Goal: Use online tool/utility: Utilize a website feature to perform a specific function

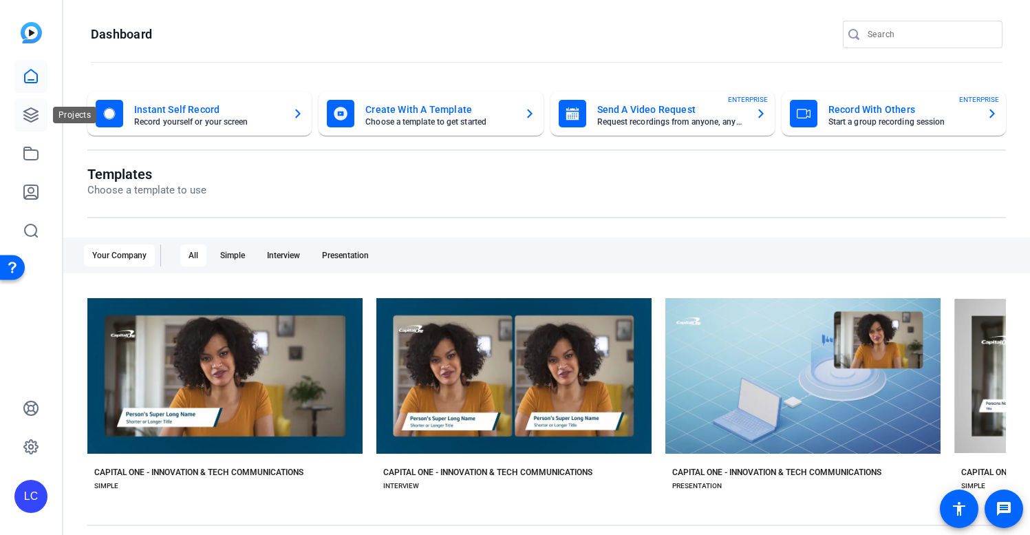
click at [34, 116] on icon at bounding box center [31, 115] width 14 height 14
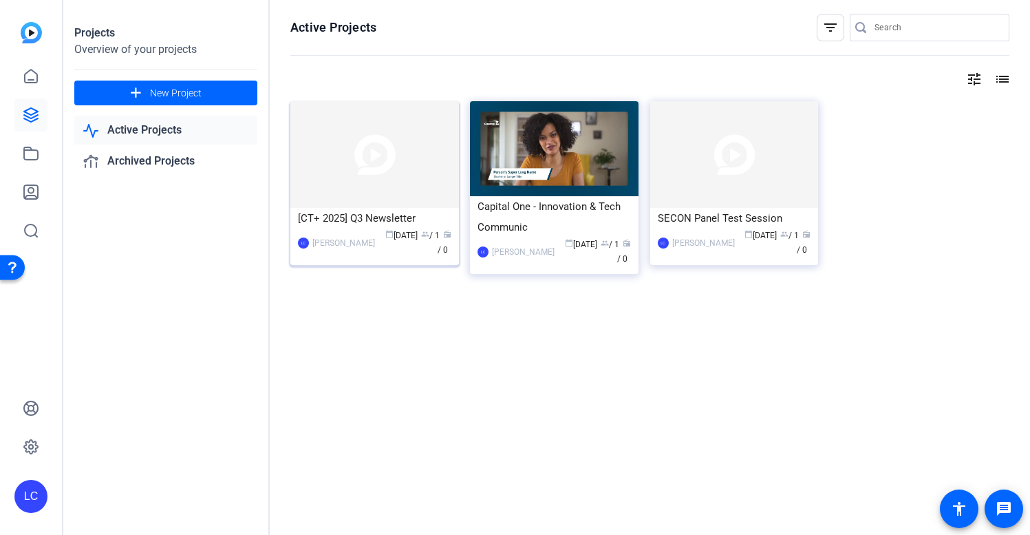
click at [443, 220] on div "[CT+ 2025] Q3 Newsletter" at bounding box center [374, 218] width 153 height 21
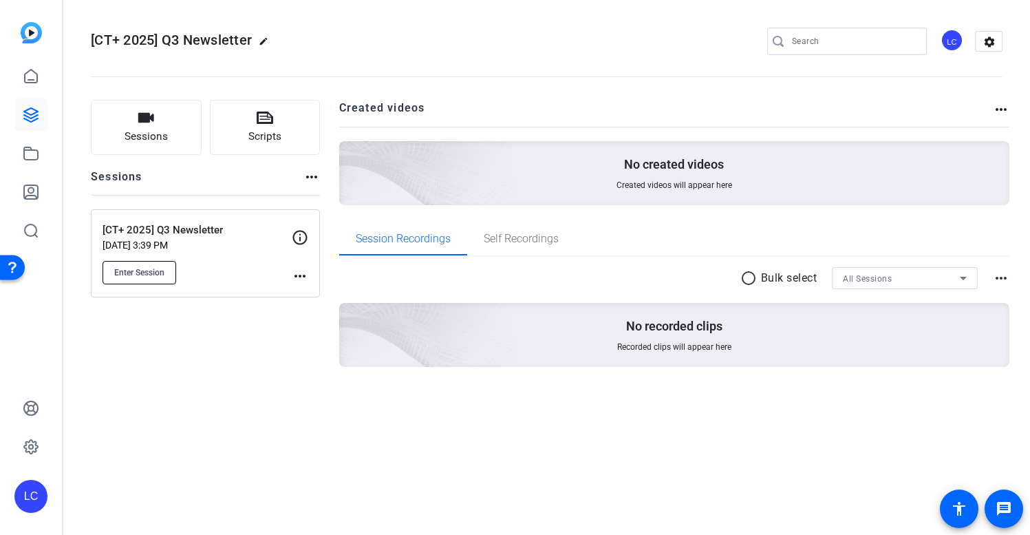
click at [149, 274] on span "Enter Session" at bounding box center [139, 272] width 50 height 11
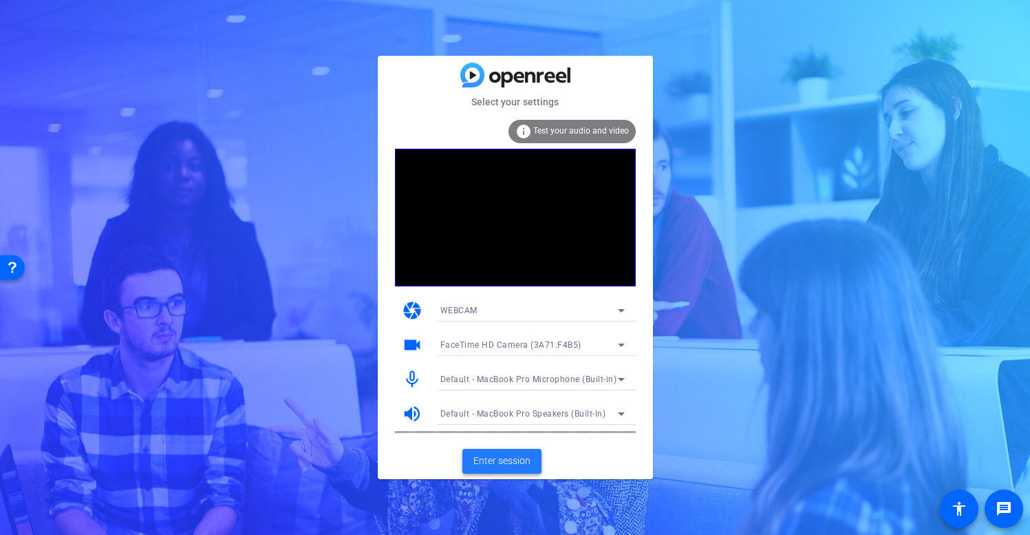
click at [507, 461] on span "Enter session" at bounding box center [502, 461] width 57 height 14
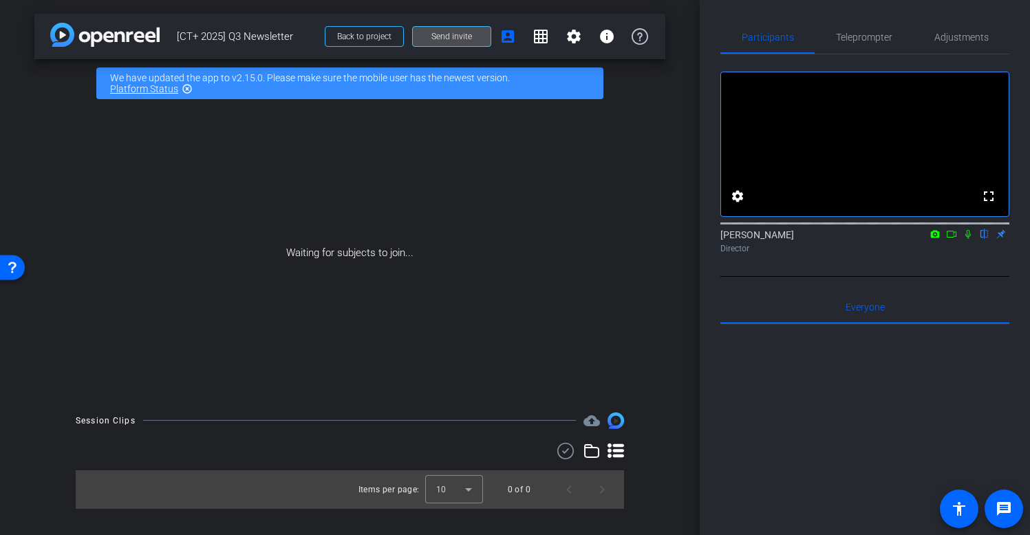
click at [456, 36] on span "Send invite" at bounding box center [452, 36] width 41 height 11
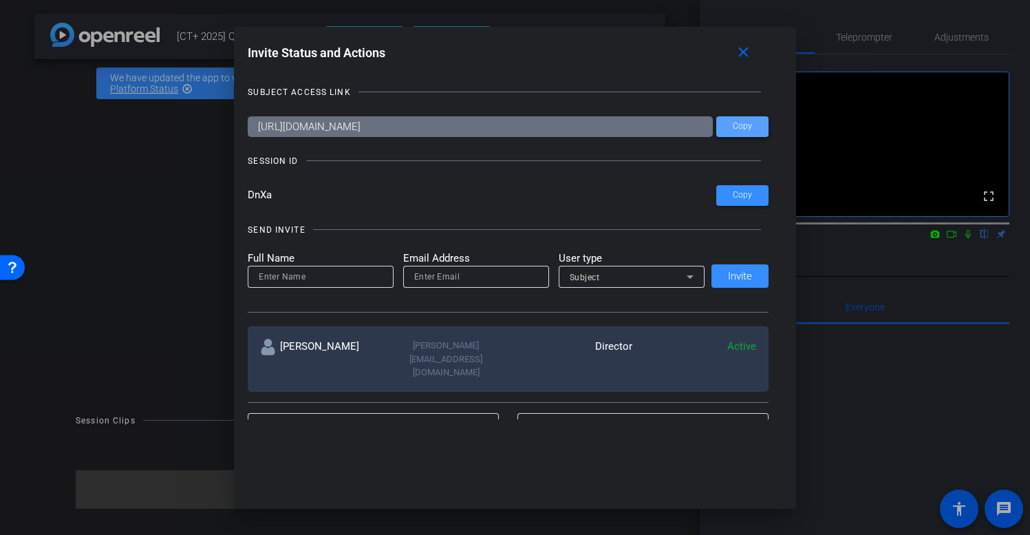
click at [743, 129] on span "Copy" at bounding box center [742, 126] width 19 height 10
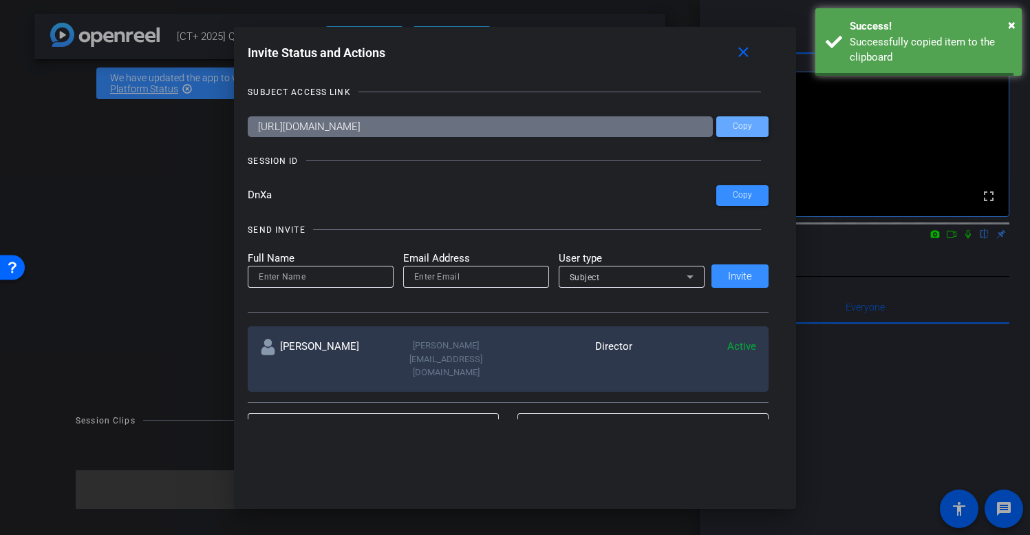
click at [743, 129] on span "Copy" at bounding box center [742, 126] width 19 height 10
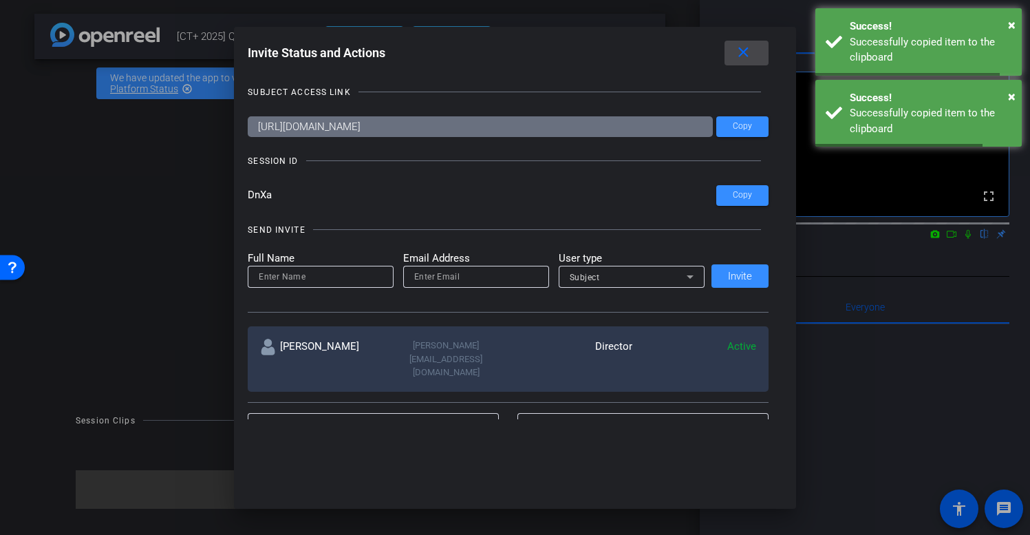
click at [747, 56] on mat-icon "close" at bounding box center [743, 52] width 17 height 17
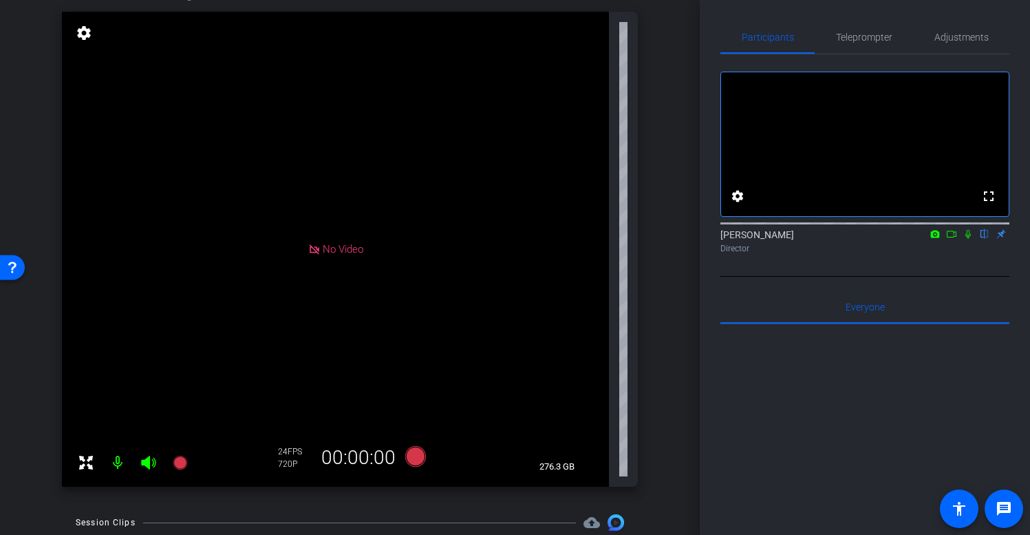
scroll to position [147, 0]
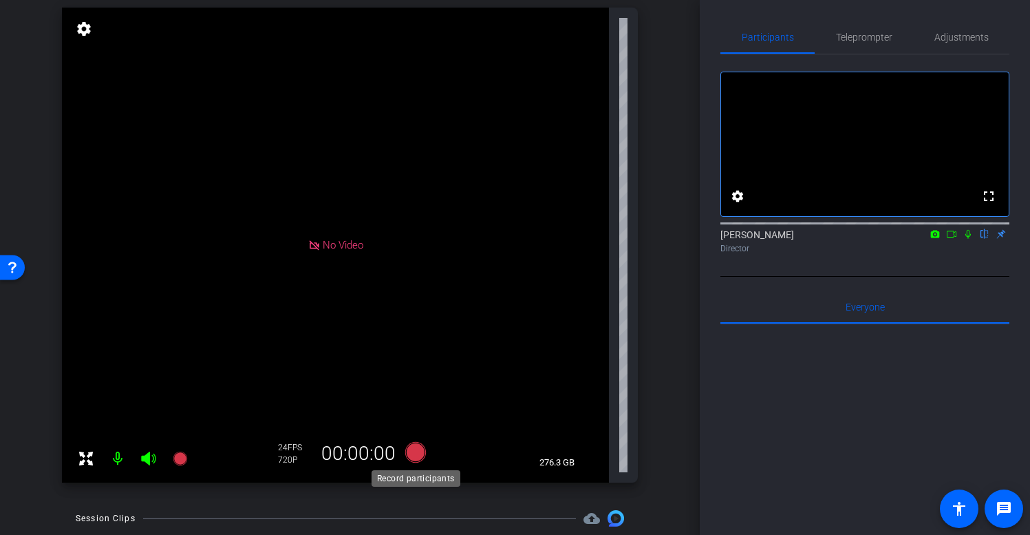
click at [420, 451] on icon at bounding box center [415, 452] width 21 height 21
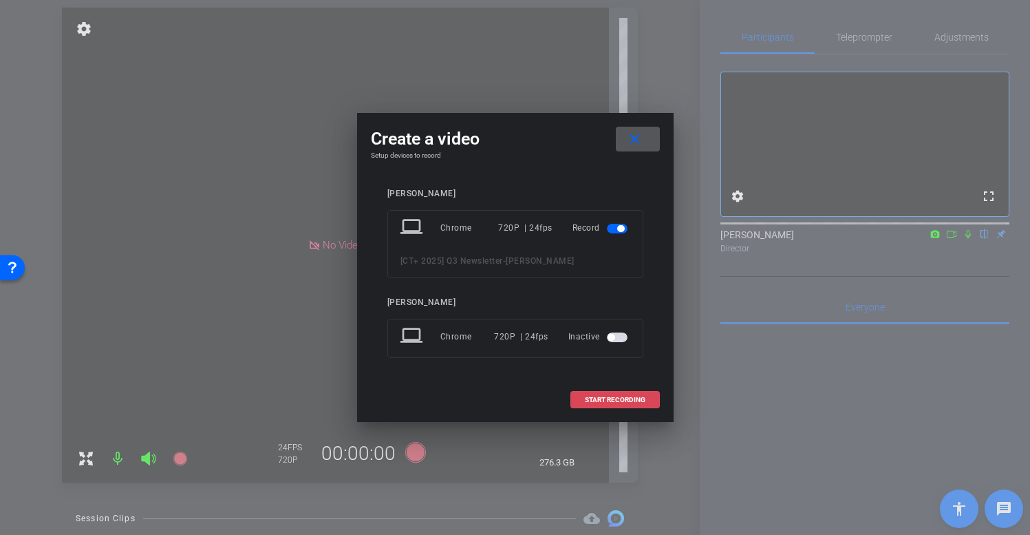
click at [628, 401] on span "START RECORDING" at bounding box center [615, 399] width 61 height 7
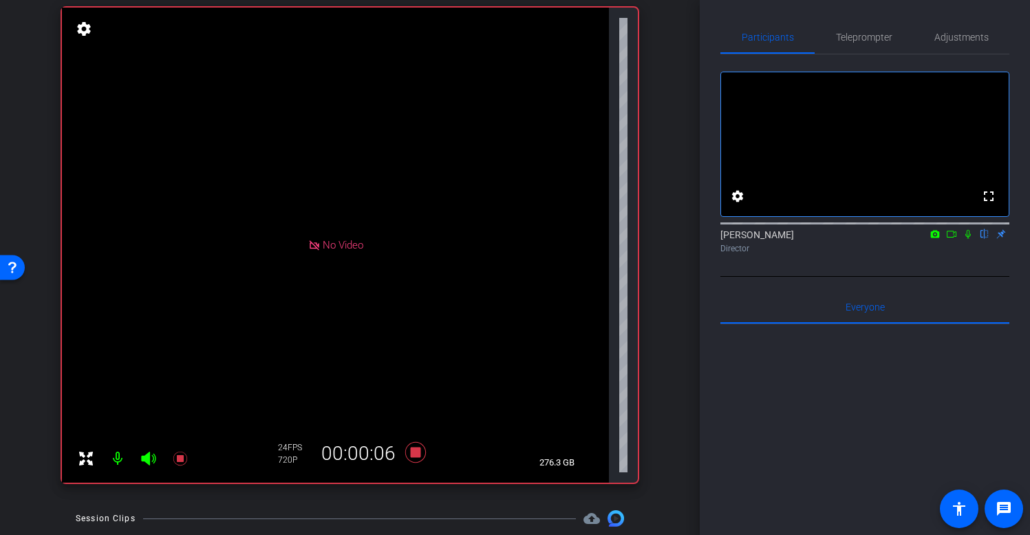
click at [319, 244] on div "No Video" at bounding box center [335, 245] width 55 height 16
click at [315, 246] on icon at bounding box center [314, 246] width 12 height 12
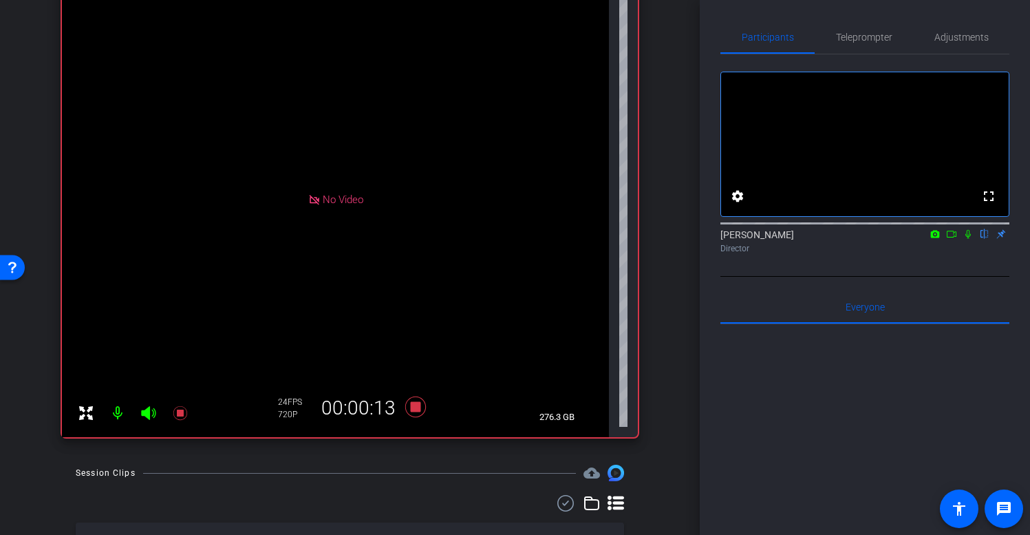
scroll to position [189, 0]
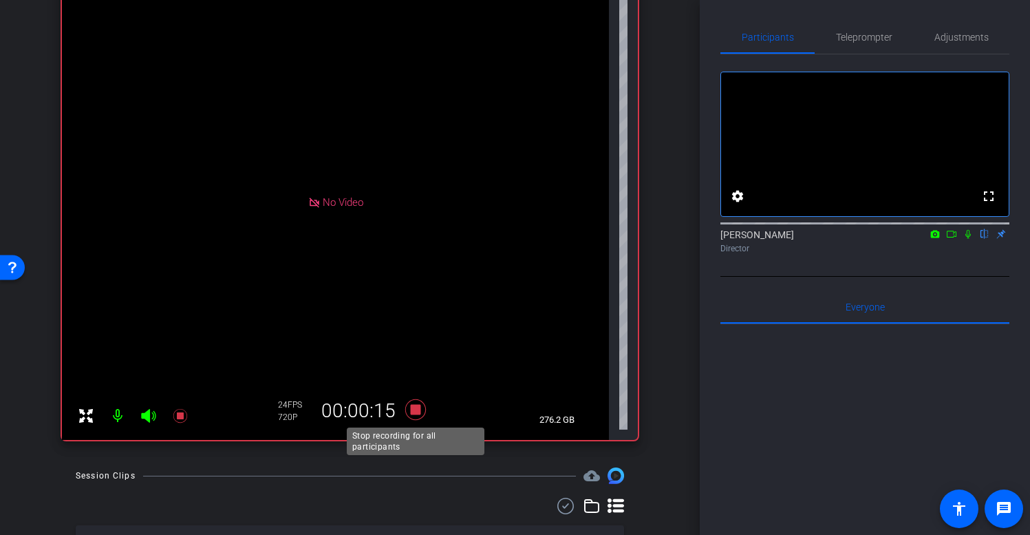
click at [416, 405] on icon at bounding box center [415, 409] width 21 height 21
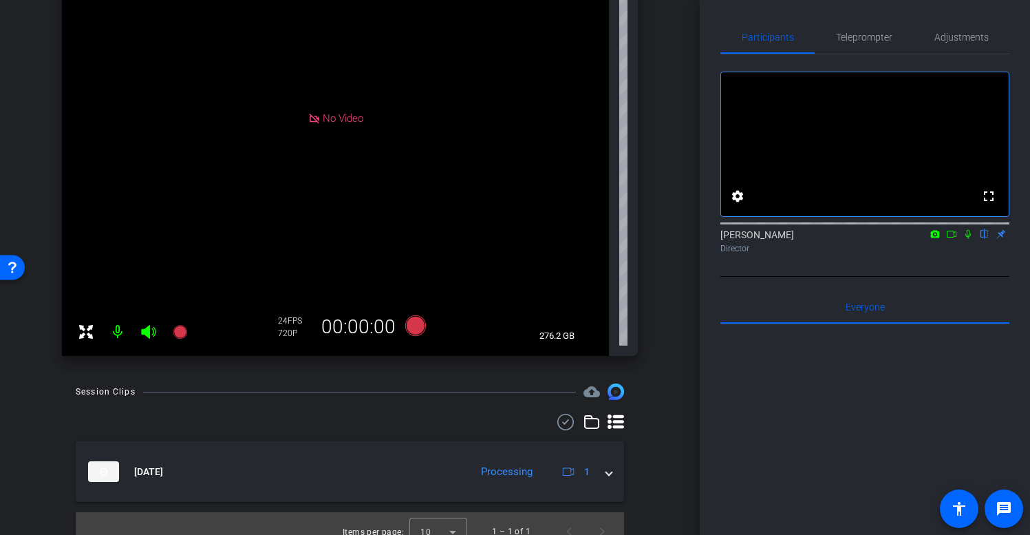
scroll to position [289, 0]
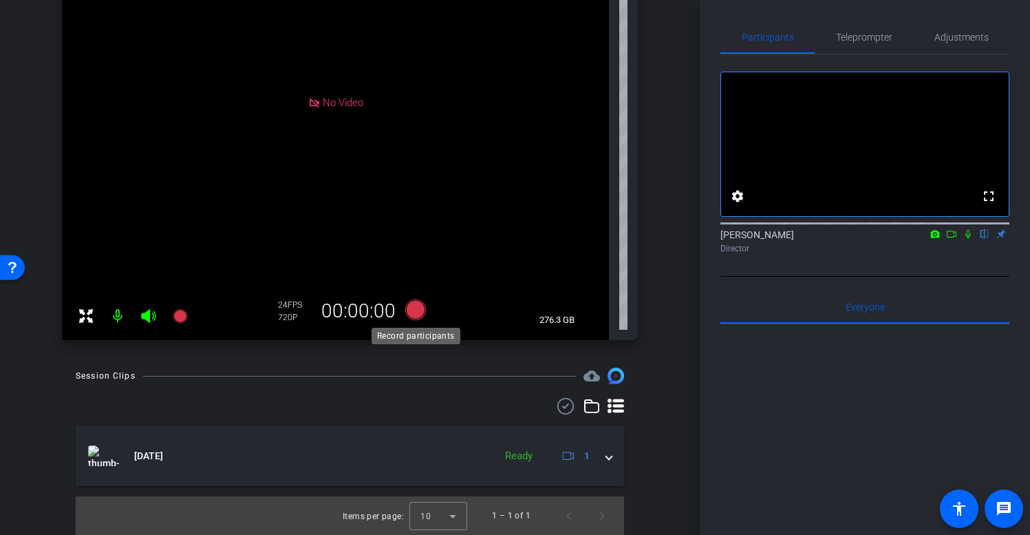
click at [414, 309] on icon at bounding box center [415, 309] width 21 height 21
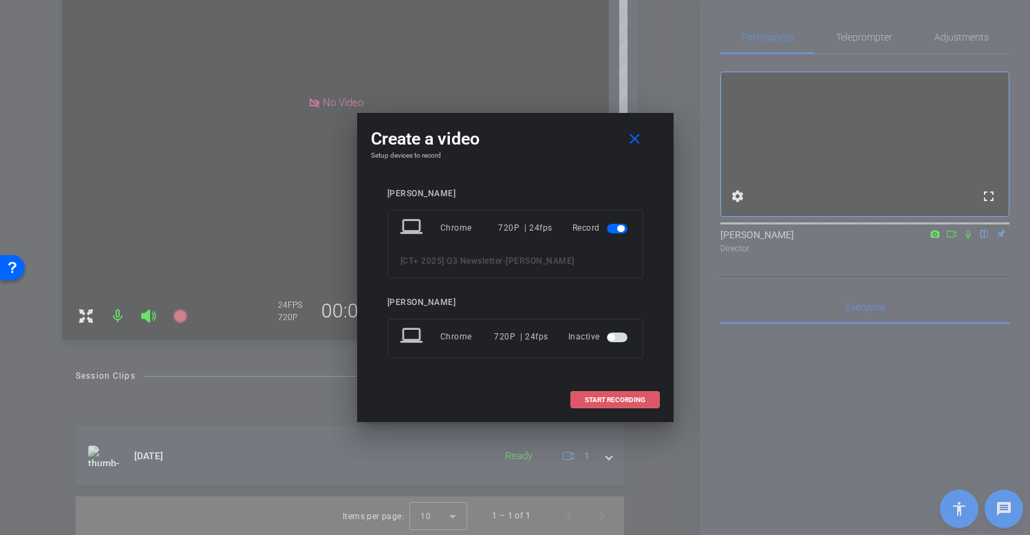
click at [621, 401] on span "START RECORDING" at bounding box center [615, 399] width 61 height 7
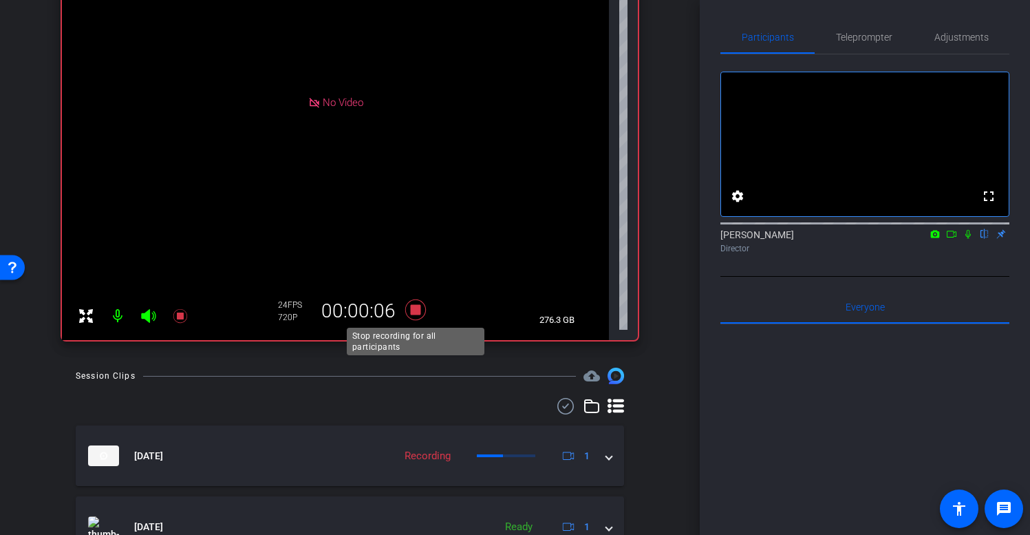
click at [427, 308] on icon at bounding box center [415, 309] width 33 height 25
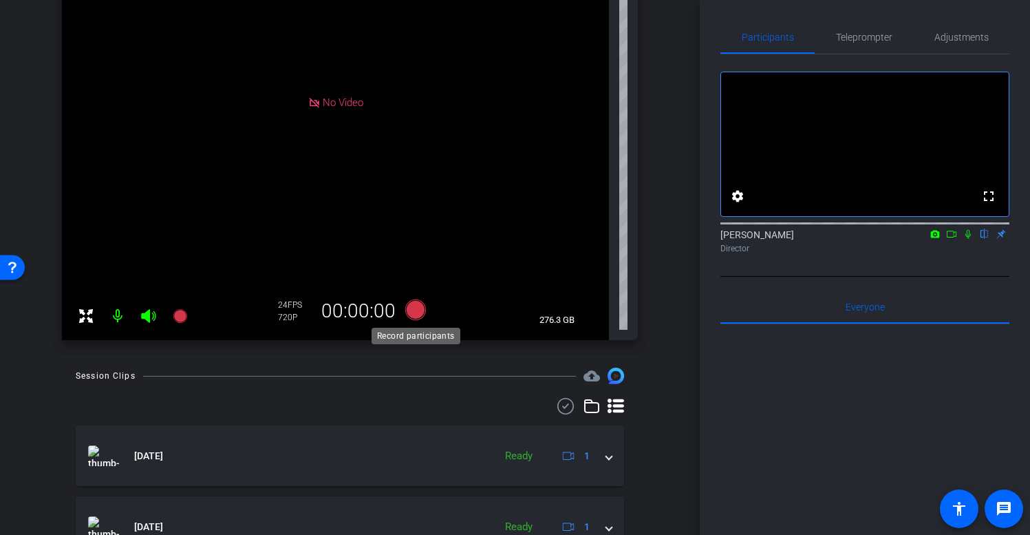
click at [417, 310] on icon at bounding box center [415, 309] width 21 height 21
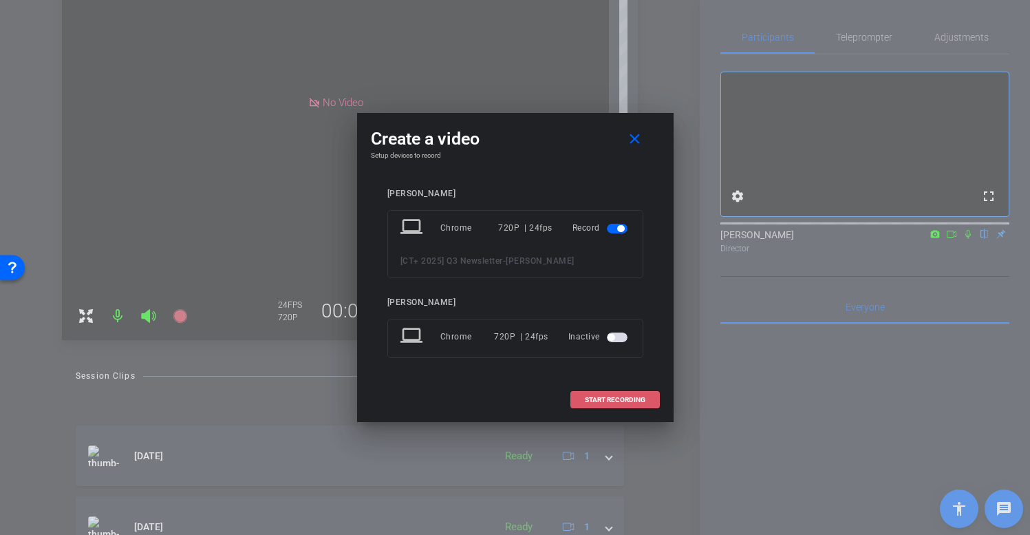
click at [619, 400] on span "START RECORDING" at bounding box center [615, 399] width 61 height 7
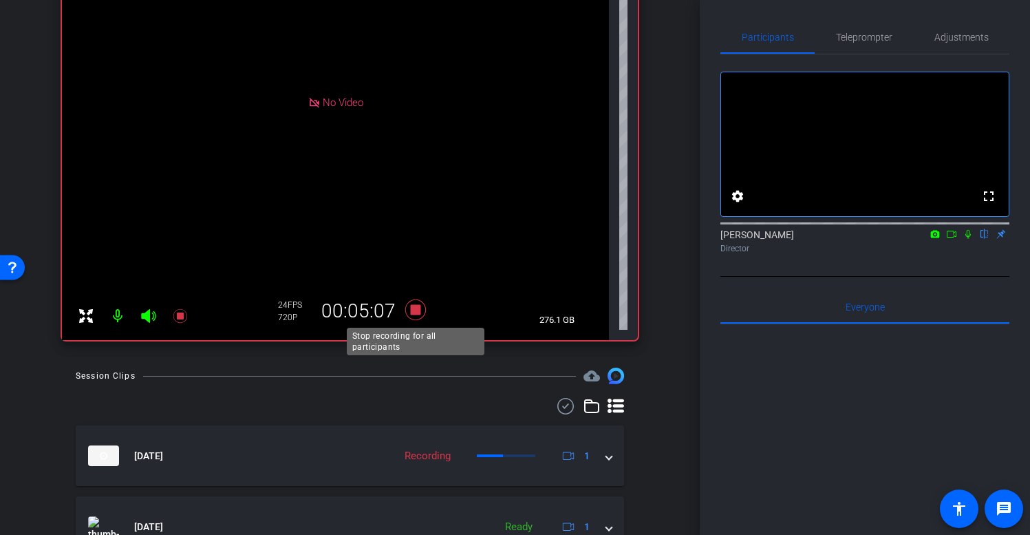
click at [415, 308] on icon at bounding box center [415, 309] width 21 height 21
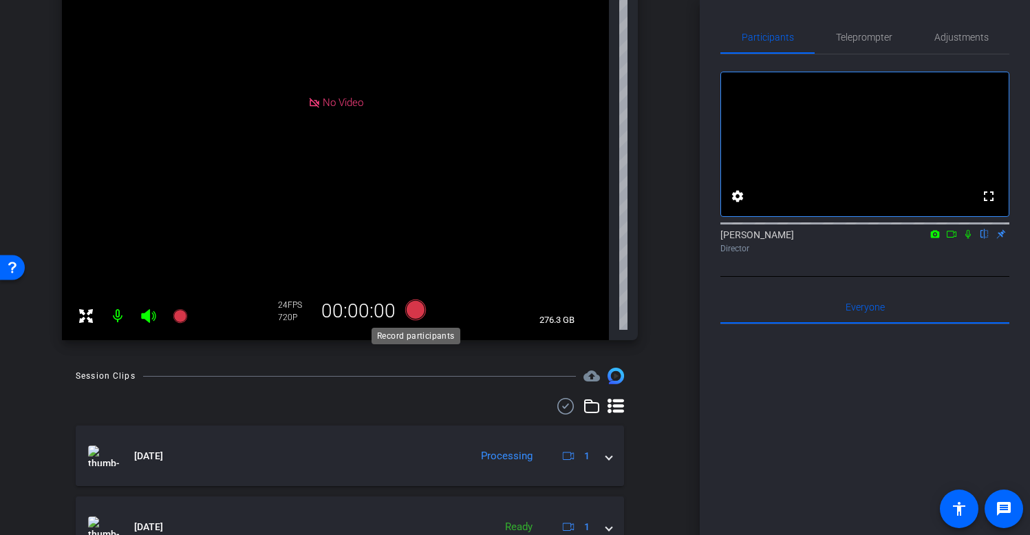
click at [419, 307] on icon at bounding box center [415, 309] width 21 height 21
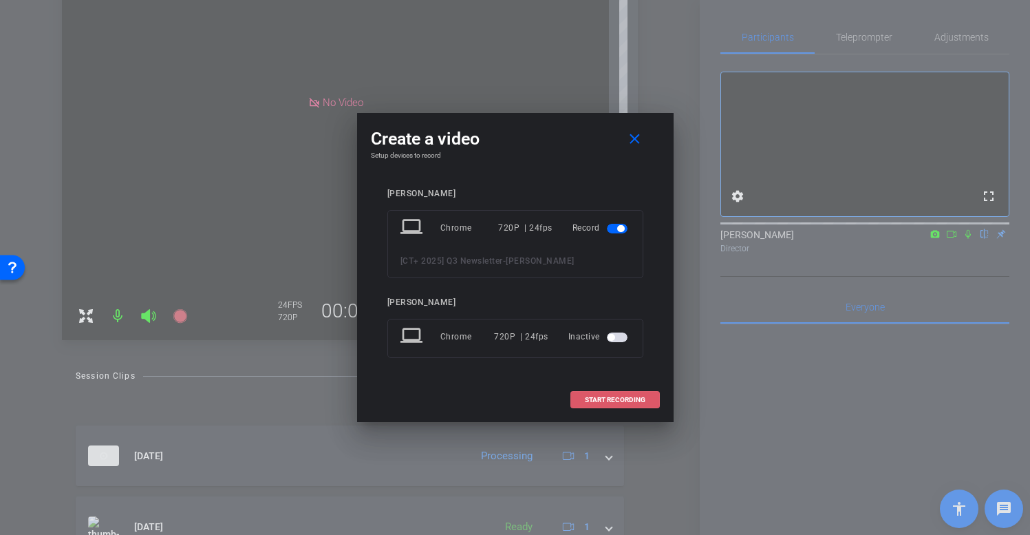
click at [610, 399] on span "START RECORDING" at bounding box center [615, 399] width 61 height 7
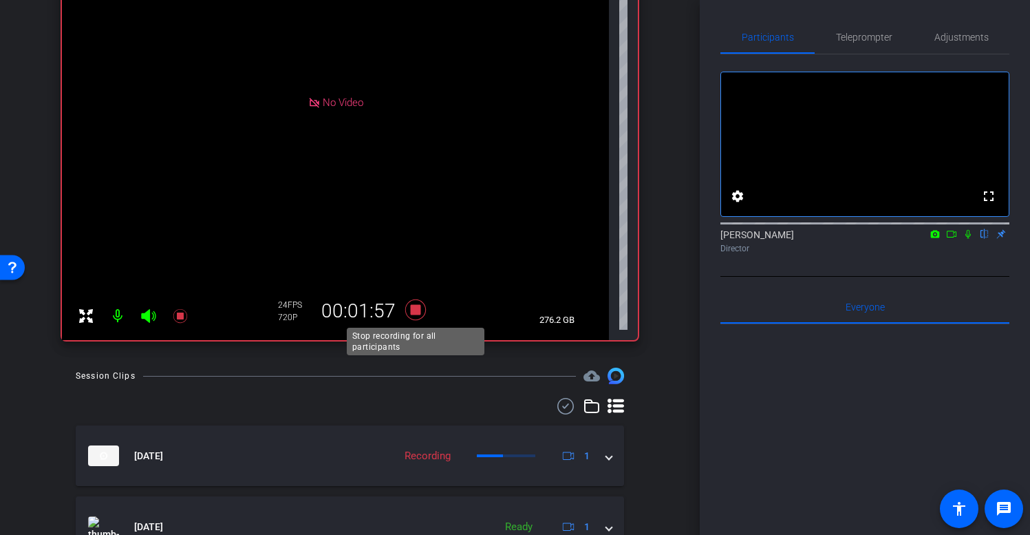
click at [416, 310] on icon at bounding box center [415, 309] width 21 height 21
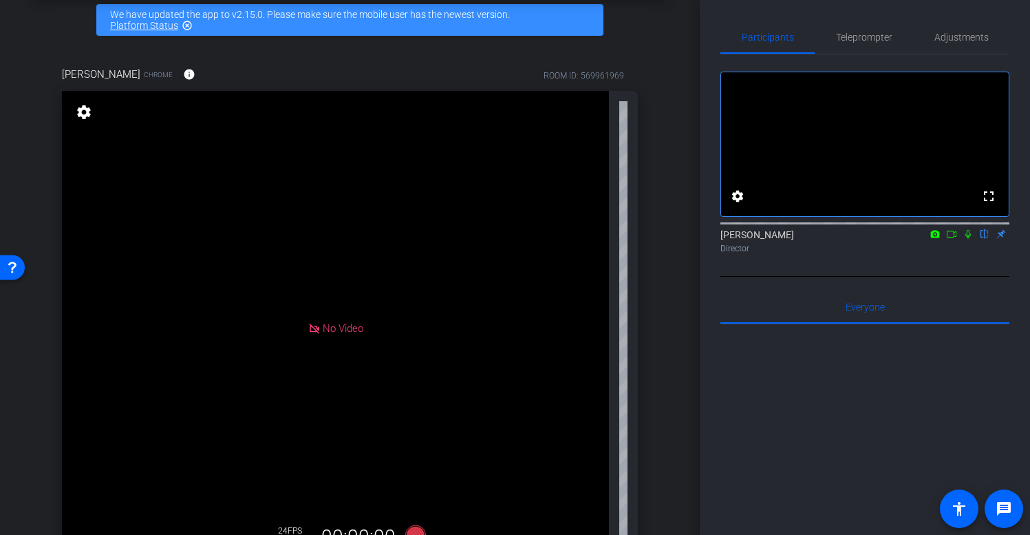
scroll to position [0, 0]
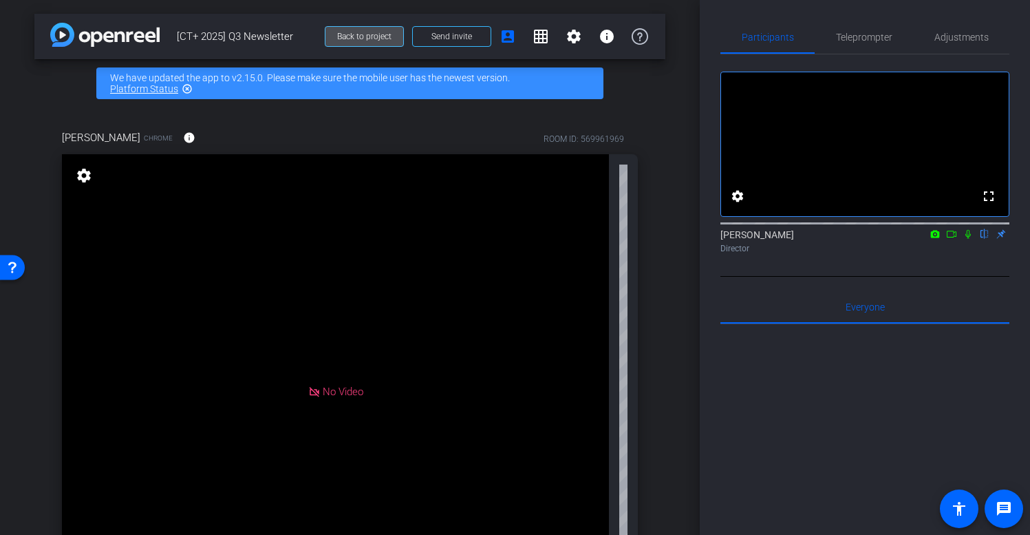
click at [362, 39] on span "Back to project" at bounding box center [364, 37] width 54 height 10
